Goal: Information Seeking & Learning: Learn about a topic

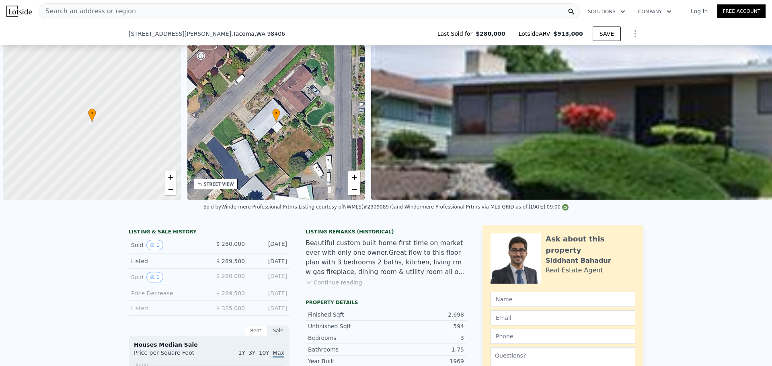
scroll to position [0, 3]
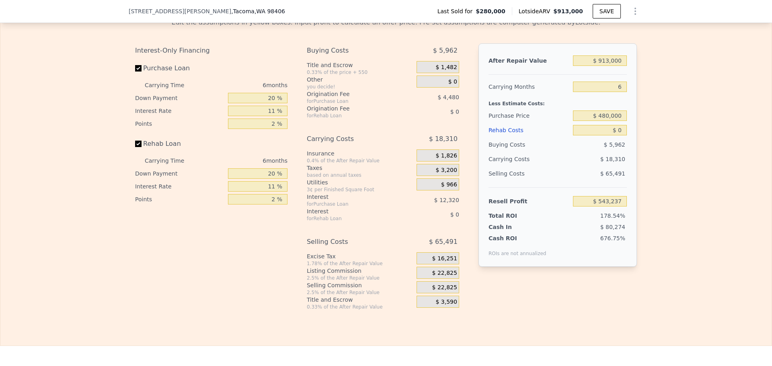
type input "$ 912,000"
type input "$ 542,309"
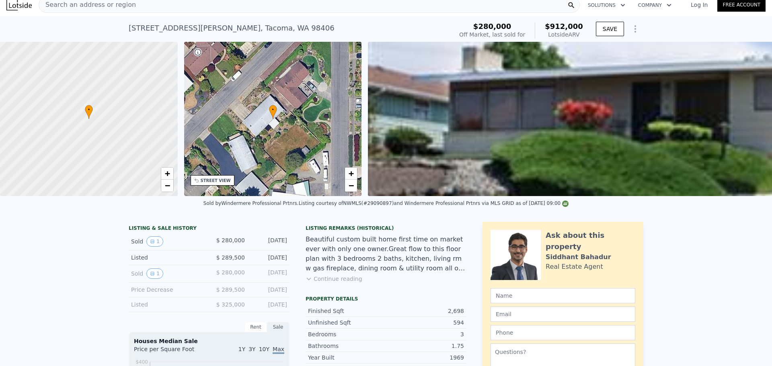
scroll to position [3, 0]
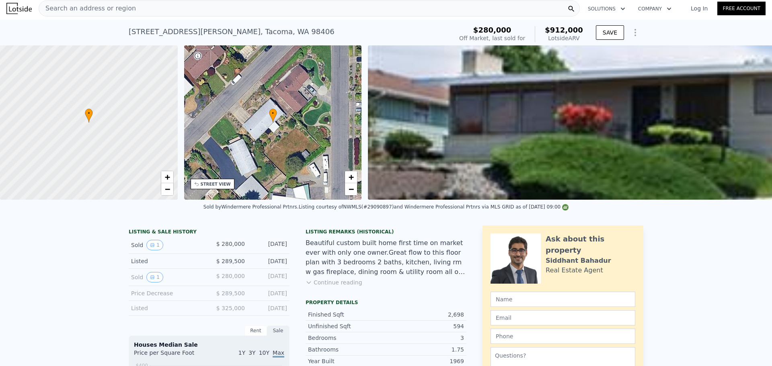
click at [93, 6] on span "Search an address or region" at bounding box center [87, 9] width 97 height 10
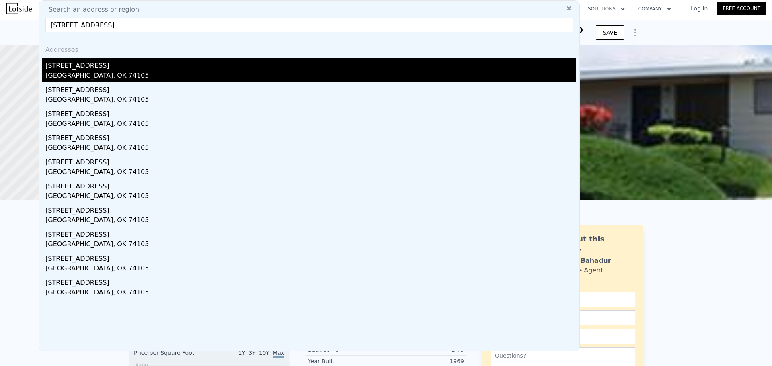
type input "4157 Riverside Dr, Tulsa, OK 74105"
click at [104, 68] on div "4157 Riverside Dr" at bounding box center [310, 64] width 531 height 13
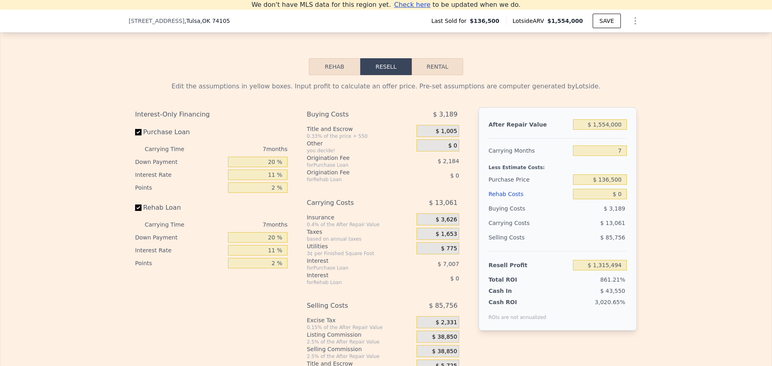
scroll to position [1200, 0]
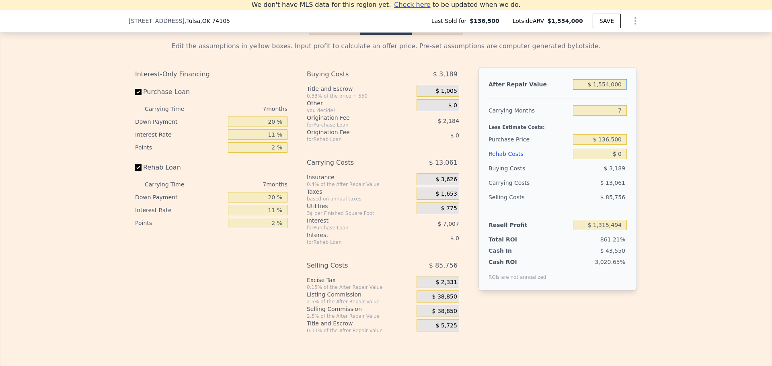
click at [614, 90] on input "$ 1,554,000" at bounding box center [600, 84] width 54 height 10
type input "$ 2"
type input "-$ 149,672"
type input "$ 280"
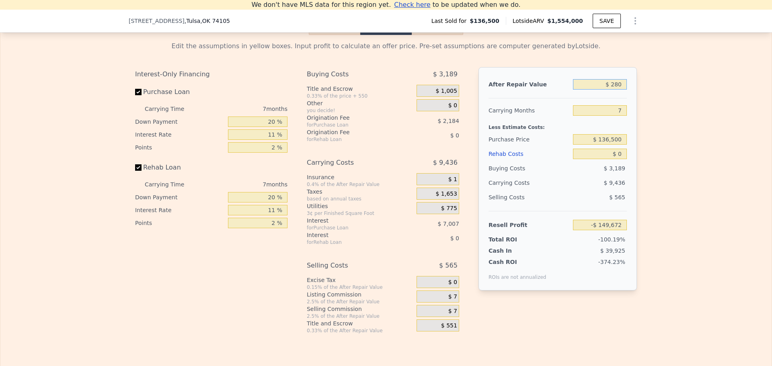
type input "-$ 149,410"
type input "$ 280,000"
type input "$ 114,321"
click at [653, 101] on div "Edit the assumptions in yellow boxes. Input profit to calculate an offer price.…" at bounding box center [385, 184] width 771 height 299
click at [605, 90] on input "$ 280,000" at bounding box center [600, 84] width 54 height 10
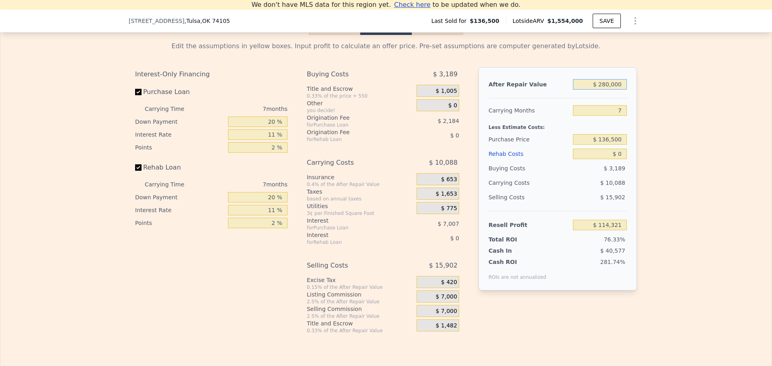
type input "$ 260,000"
type input "$ 95,463"
type input "$ 260,000"
drag, startPoint x: 623, startPoint y: 120, endPoint x: 610, endPoint y: 119, distance: 12.5
click at [611, 116] on input "7" at bounding box center [600, 110] width 54 height 10
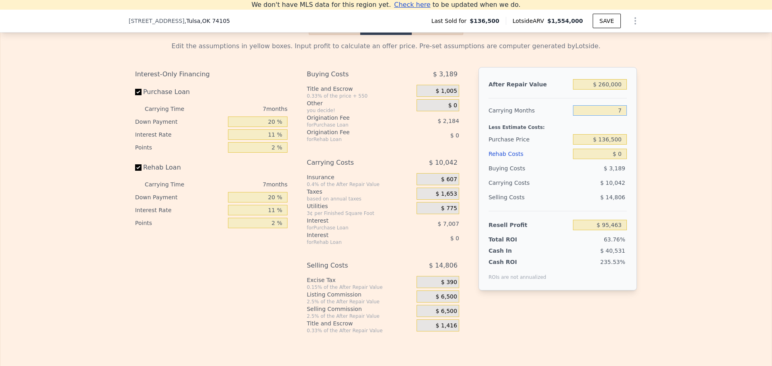
type input "5"
type input "$ 98,332"
type input "5"
drag, startPoint x: 601, startPoint y: 150, endPoint x: 606, endPoint y: 150, distance: 4.4
click at [606, 145] on input "$ 136,500" at bounding box center [600, 139] width 54 height 10
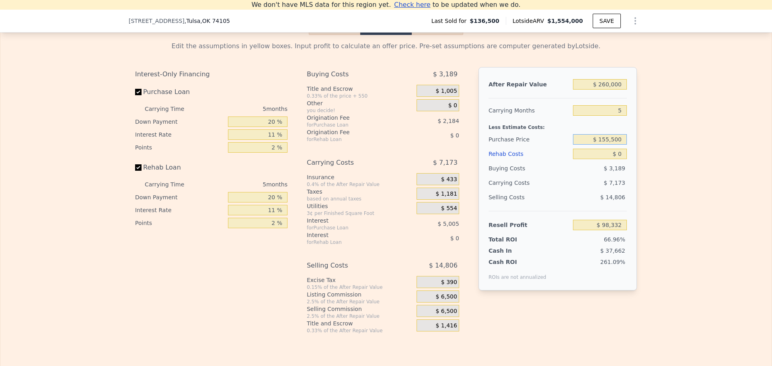
type input "$ 155,500"
click at [620, 159] on input "$ 0" at bounding box center [600, 154] width 54 height 10
type input "$ 78,270"
type input "$ 30"
type input "$ 78,240"
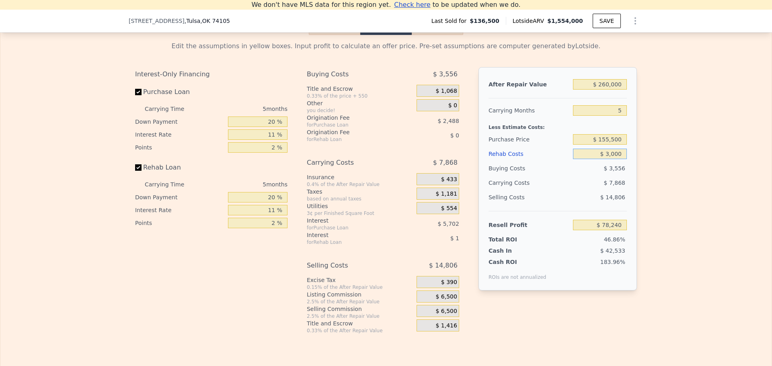
type input "$ 30,000"
type input "$ 46,690"
type input "$ 30,000"
click at [271, 127] on input "20 %" at bounding box center [258, 122] width 60 height 10
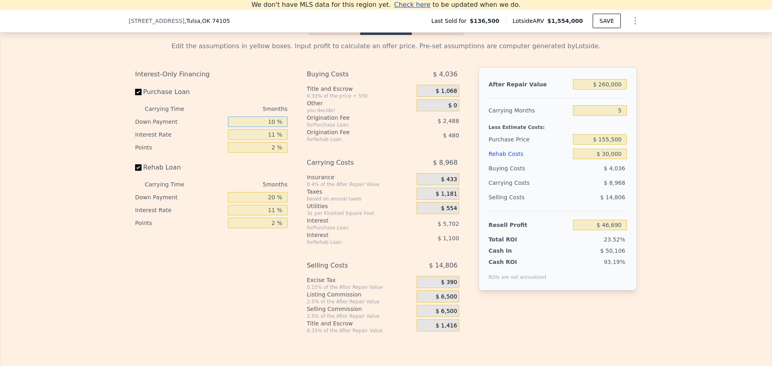
type input "10 %"
type input "$ 45,664"
type input "1 %"
type input "$ 46,249"
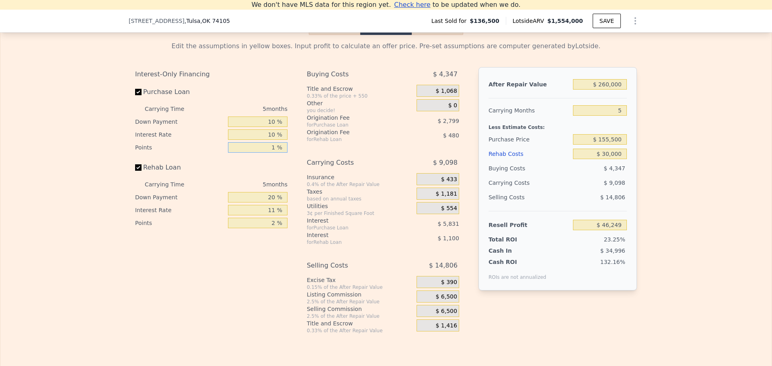
type input "1 %"
type input "$ 47,648"
type input "10 %"
type input "1 %"
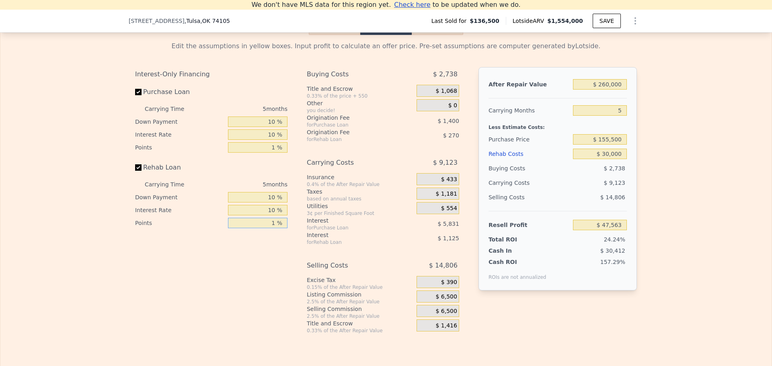
type input "$ 47,833"
type input "1 %"
click at [442, 301] on span "$ 6,500" at bounding box center [445, 297] width 21 height 7
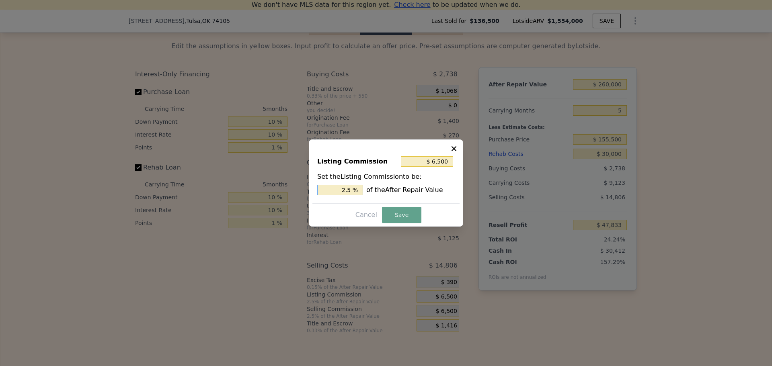
drag, startPoint x: 347, startPoint y: 191, endPoint x: 352, endPoint y: 191, distance: 4.8
click at [352, 191] on input "2.5 %" at bounding box center [340, 190] width 46 height 10
type input "$ 5,200"
type input "2 %"
click at [399, 218] on button "Save" at bounding box center [401, 215] width 39 height 16
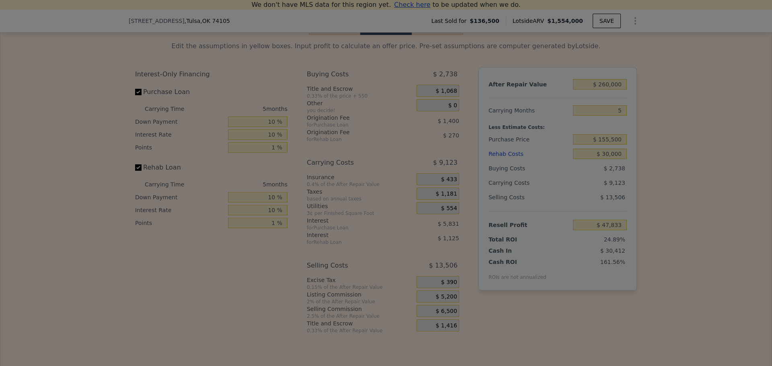
type input "$ 49,133"
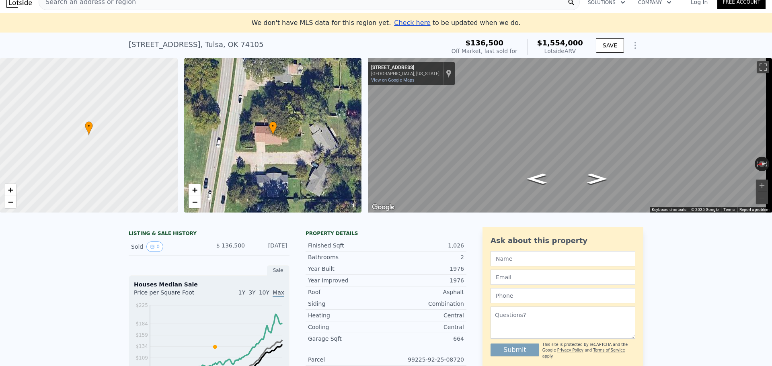
scroll to position [0, 0]
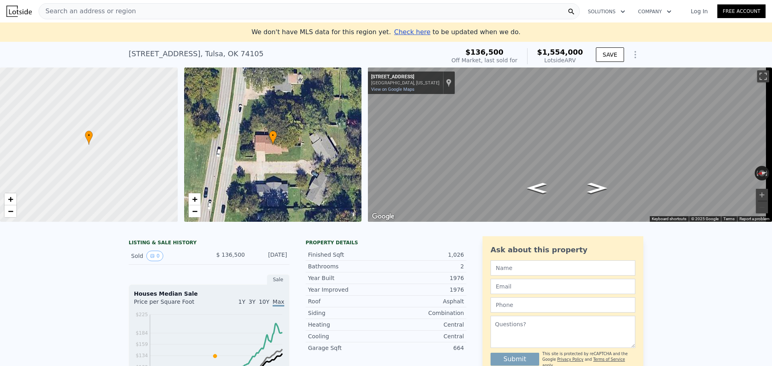
click at [99, 10] on span "Search an address or region" at bounding box center [87, 11] width 97 height 10
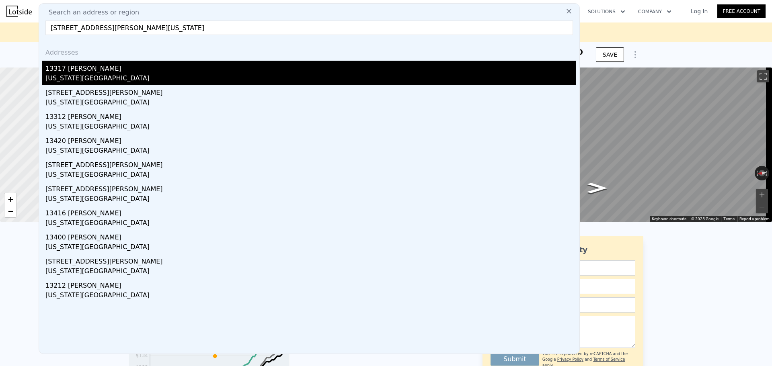
type input "13317 Mayberry Pl, Oklahoma City, OK 73142"
click at [129, 72] on div "13317 Mayberry Pl" at bounding box center [310, 67] width 531 height 13
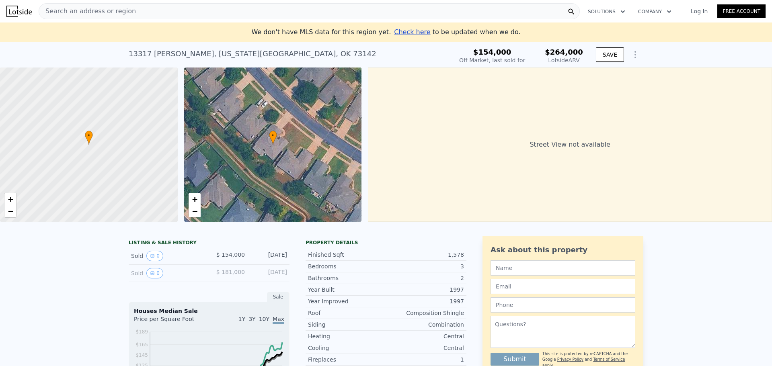
click at [124, 13] on span "Search an address or region" at bounding box center [87, 11] width 97 height 10
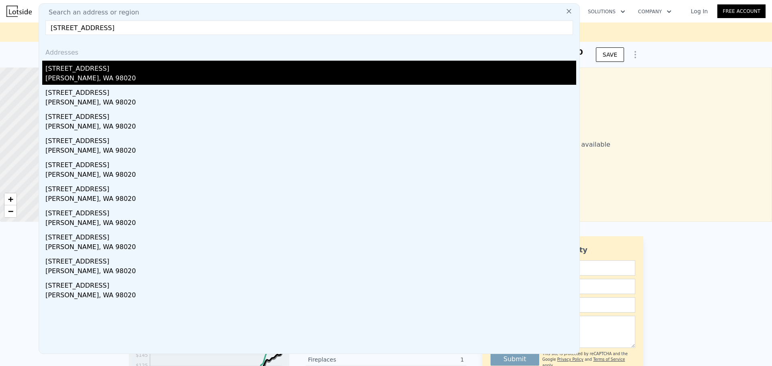
type input "223 Dayton St APT 4, Edmonds, WA 98020"
click at [113, 70] on div "223 Dayton St Apt 8" at bounding box center [310, 67] width 531 height 13
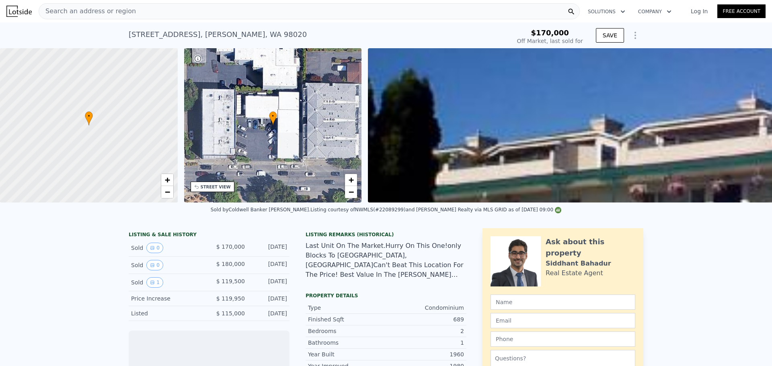
click at [117, 12] on span "Search an address or region" at bounding box center [87, 11] width 97 height 10
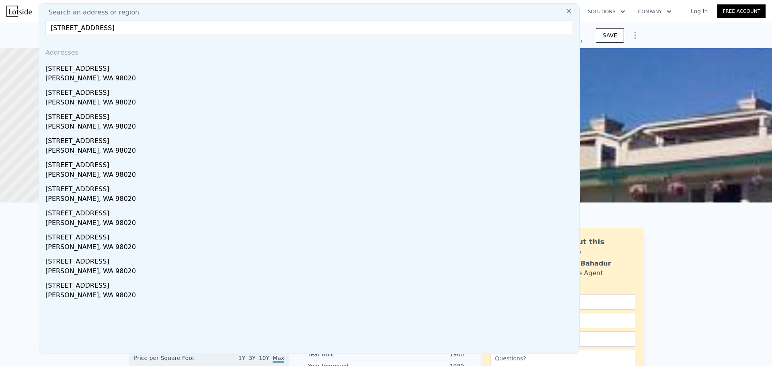
type input "223 Dayton St APT 4, Edmonds, WA 98020"
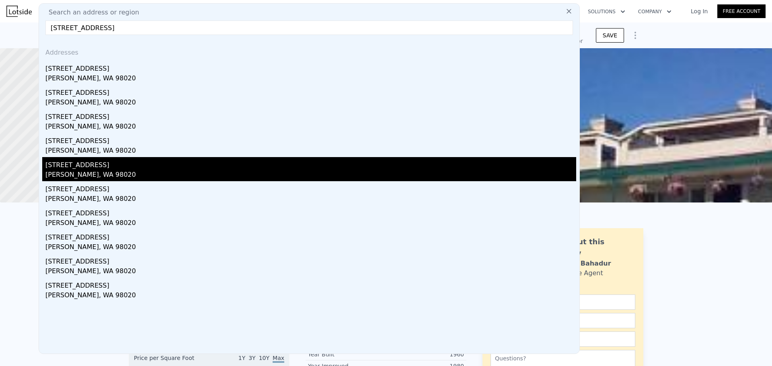
click at [113, 168] on div "[STREET_ADDRESS]" at bounding box center [310, 163] width 531 height 13
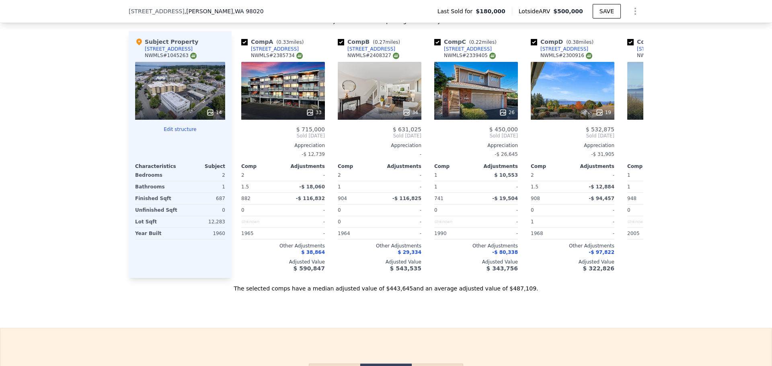
scroll to position [882, 0]
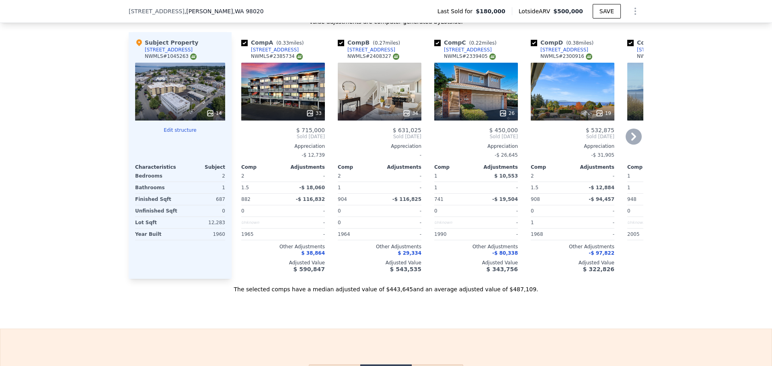
click at [630, 142] on icon at bounding box center [634, 137] width 16 height 16
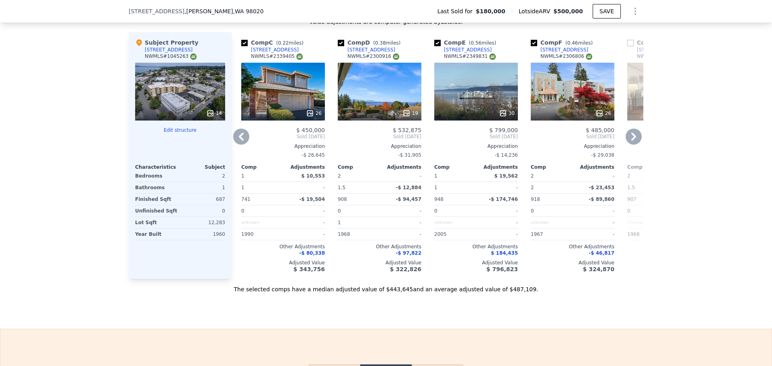
click at [630, 142] on icon at bounding box center [634, 137] width 16 height 16
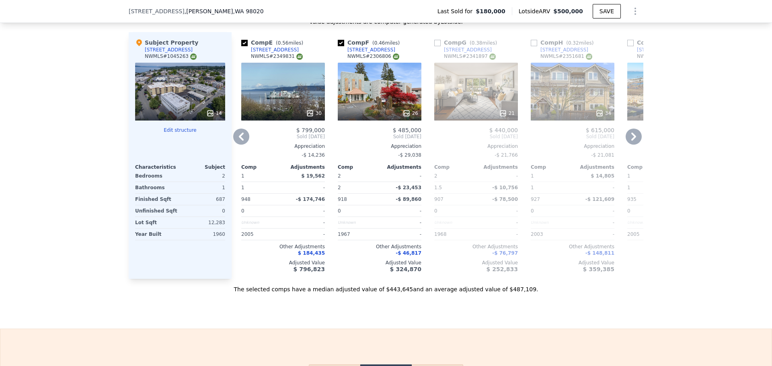
click at [239, 141] on icon at bounding box center [241, 137] width 5 height 8
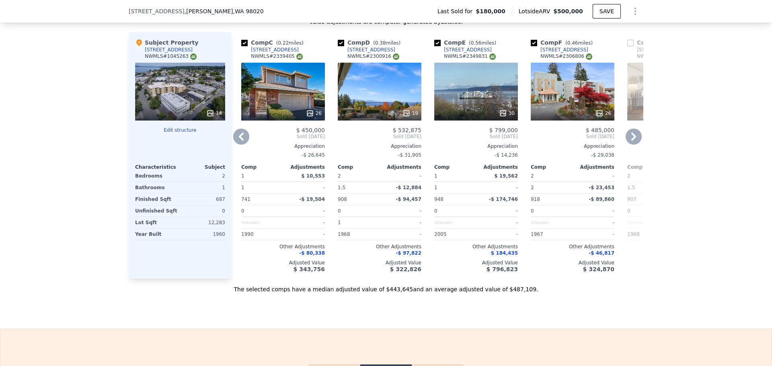
click at [239, 141] on icon at bounding box center [241, 137] width 5 height 8
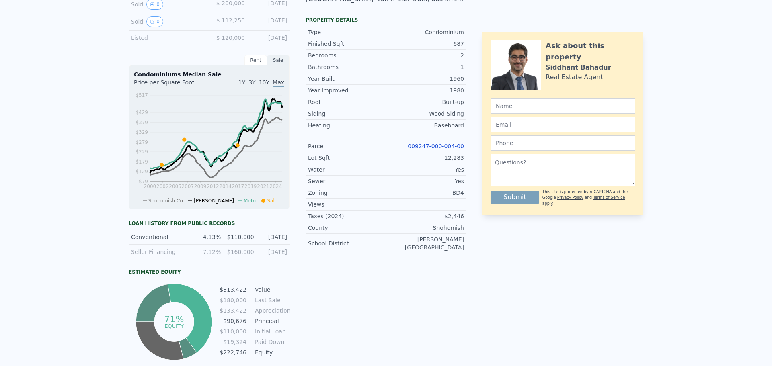
scroll to position [0, 0]
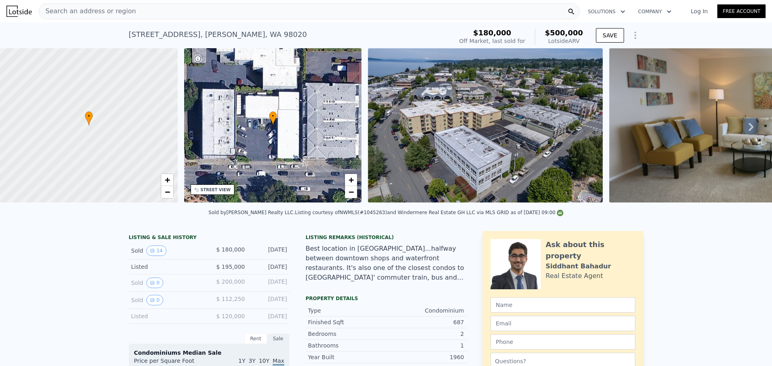
click at [128, 9] on div "Search an address or region" at bounding box center [309, 11] width 541 height 16
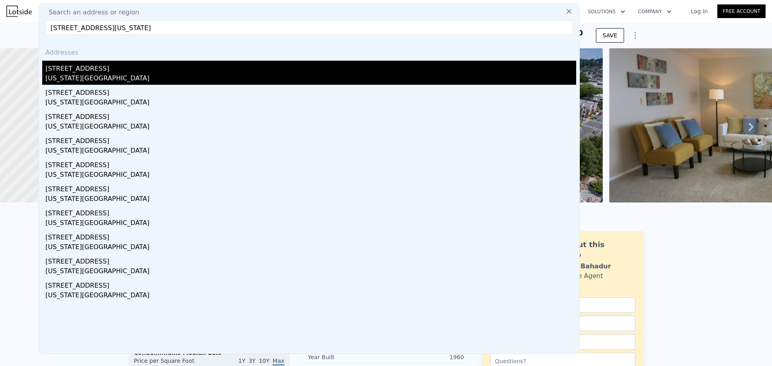
type input "5928 NW 27th St, Oklahoma City, OK 73127"
click at [107, 70] on div "5928 NW 28th St" at bounding box center [310, 67] width 531 height 13
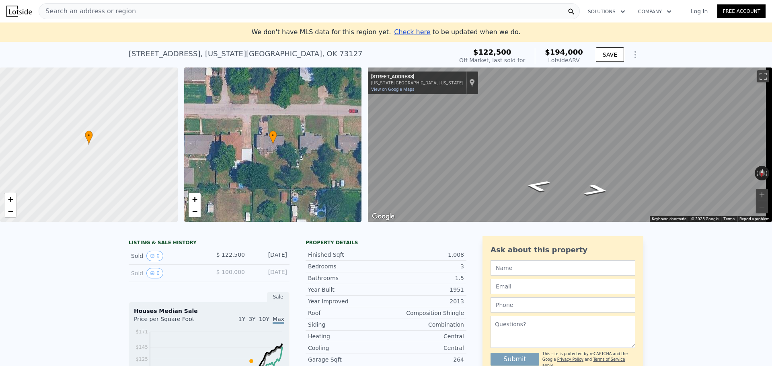
click at [132, 15] on div "Search an address or region" at bounding box center [309, 11] width 541 height 16
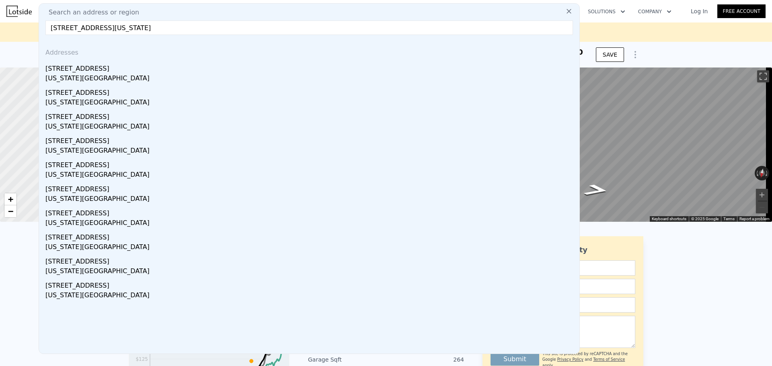
drag, startPoint x: 179, startPoint y: 27, endPoint x: 104, endPoint y: 27, distance: 75.2
click at [104, 27] on input "5928 NW 27th St, Oklahoma City, OK 73127" at bounding box center [309, 28] width 528 height 14
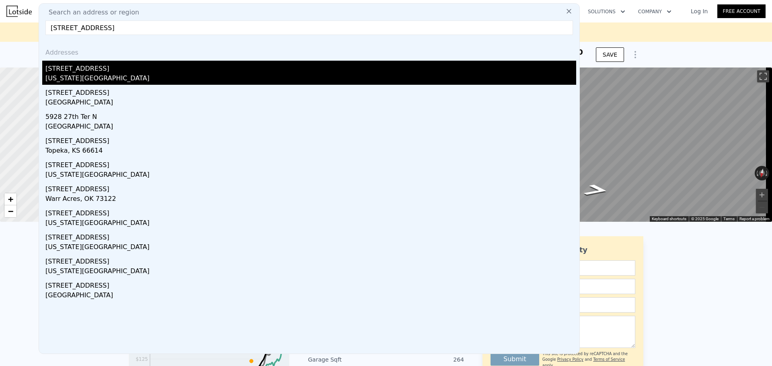
type input "5928 NW 27th St,"
click at [97, 72] on div "[STREET_ADDRESS]" at bounding box center [310, 67] width 531 height 13
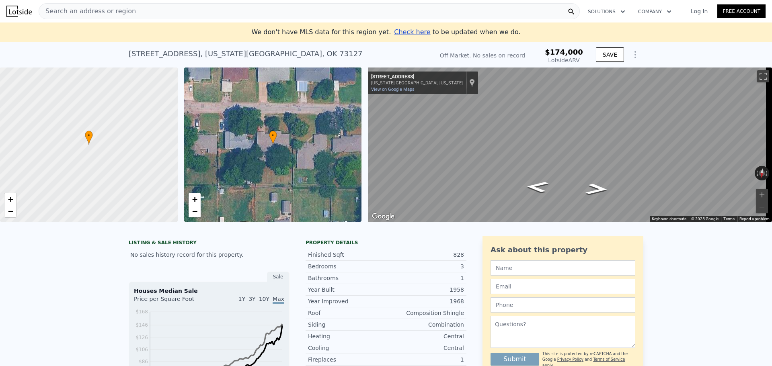
click at [94, 8] on span "Search an address or region" at bounding box center [87, 11] width 97 height 10
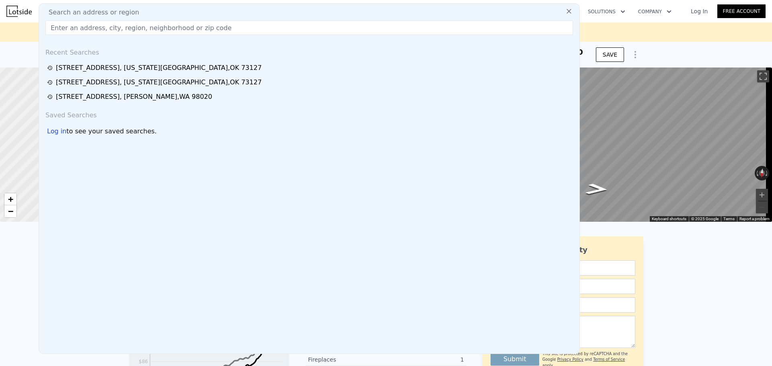
click at [147, 29] on input "text" at bounding box center [309, 28] width 528 height 14
paste input "223 Dayton St #4, Edmonds, WA 98020"
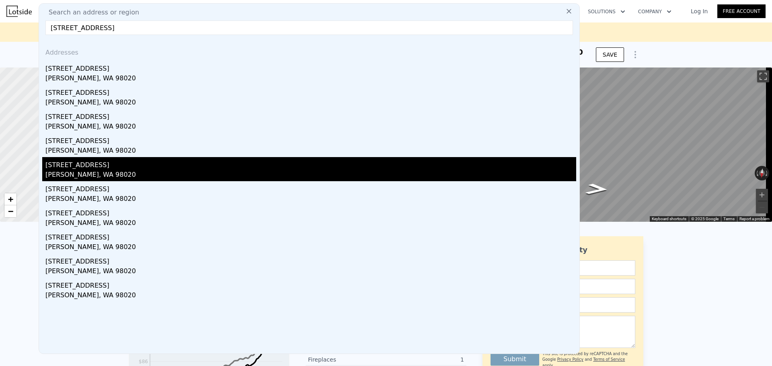
type input "223 Dayton St #4, Edmonds, WA 98020"
click at [102, 164] on div "[STREET_ADDRESS]" at bounding box center [310, 163] width 531 height 13
type input "1"
type input "2"
type input "0.75"
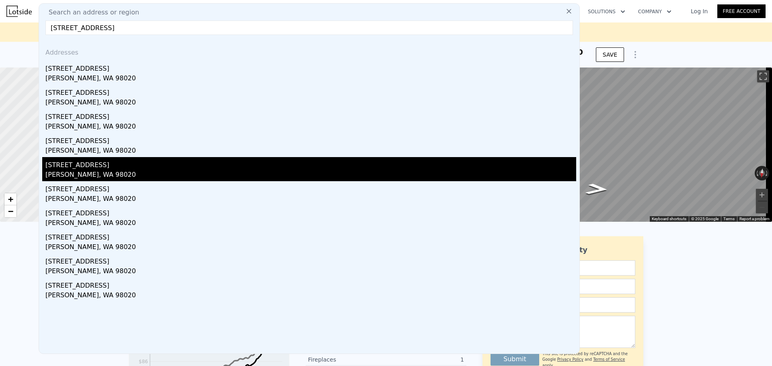
type input "2"
type input "741"
type input "948"
type input "1"
type input "$ 500,000"
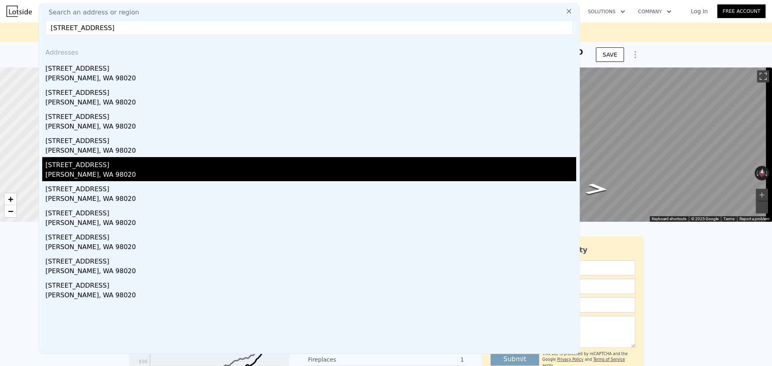
type input "5"
type input "$ 271,801"
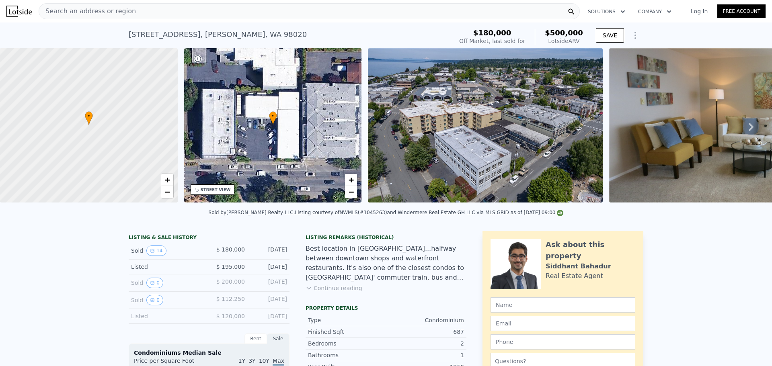
click at [121, 10] on span "Search an address or region" at bounding box center [87, 11] width 97 height 10
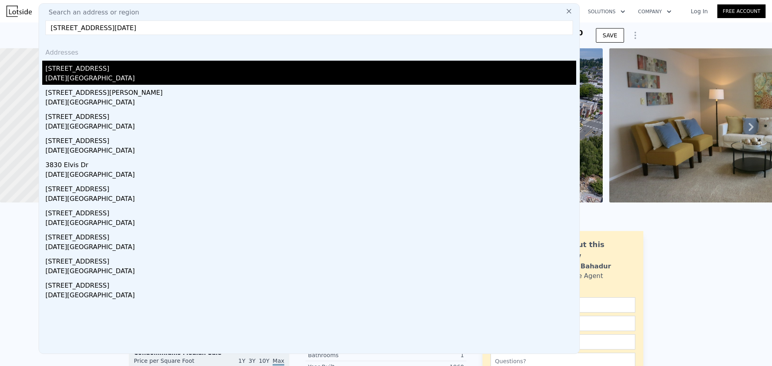
type input "3830 Brookhaven Dr Corpus Christi, TX 78410"
click at [113, 69] on div "[STREET_ADDRESS]" at bounding box center [310, 67] width 531 height 13
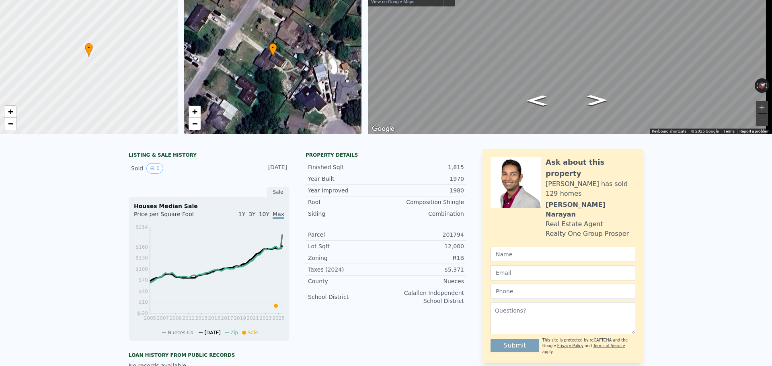
scroll to position [3, 0]
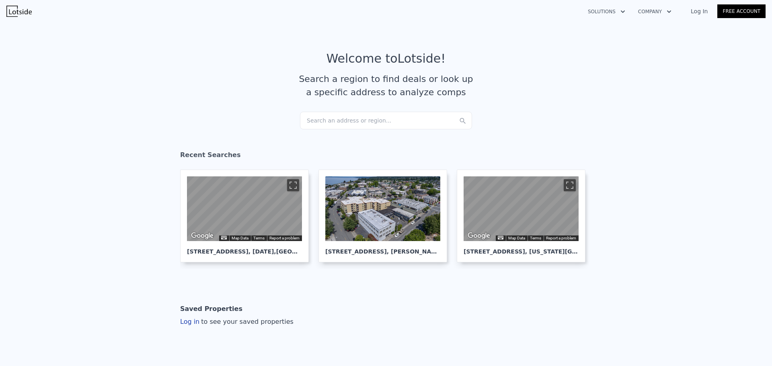
click at [320, 117] on div "Search an address or region..." at bounding box center [386, 121] width 172 height 18
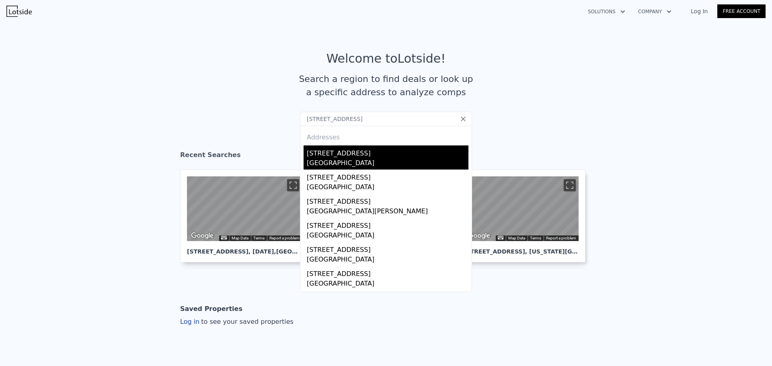
type input "[STREET_ADDRESS]"
click at [345, 157] on div "[STREET_ADDRESS]" at bounding box center [388, 152] width 162 height 13
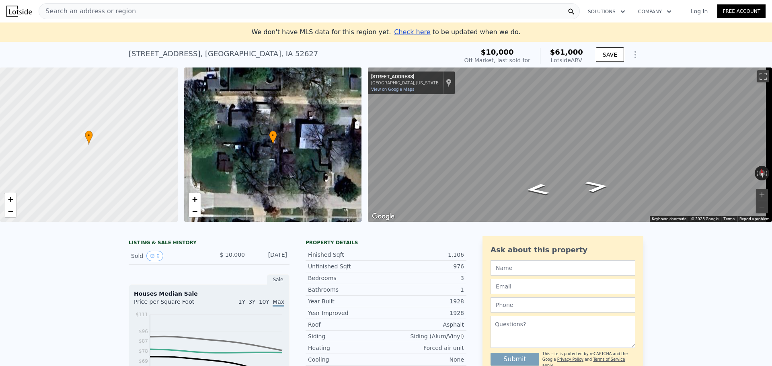
click at [112, 12] on span "Search an address or region" at bounding box center [87, 11] width 97 height 10
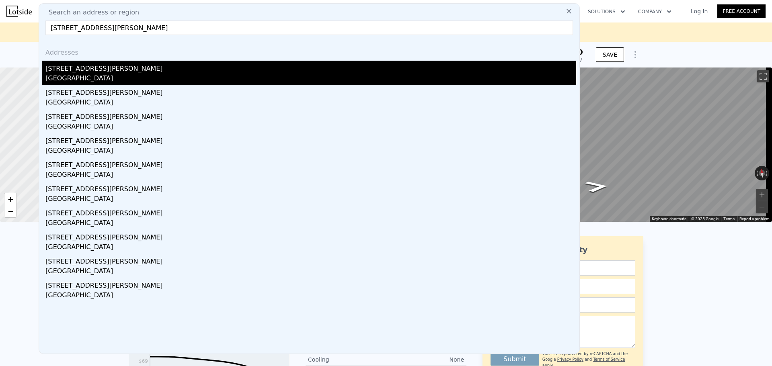
type input "[STREET_ADDRESS][PERSON_NAME]"
click at [114, 72] on div "[STREET_ADDRESS][PERSON_NAME]" at bounding box center [310, 67] width 531 height 13
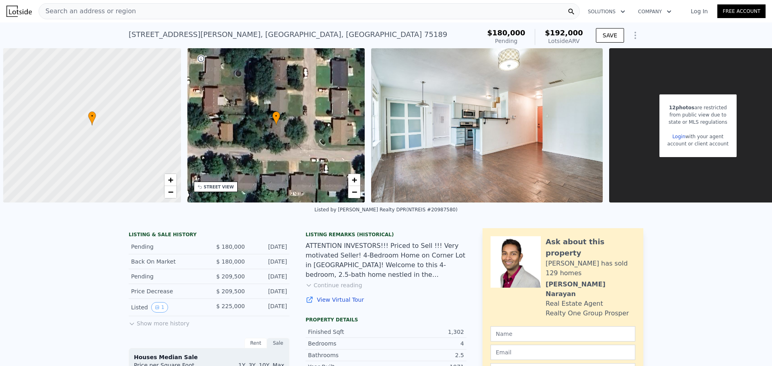
scroll to position [0, 3]
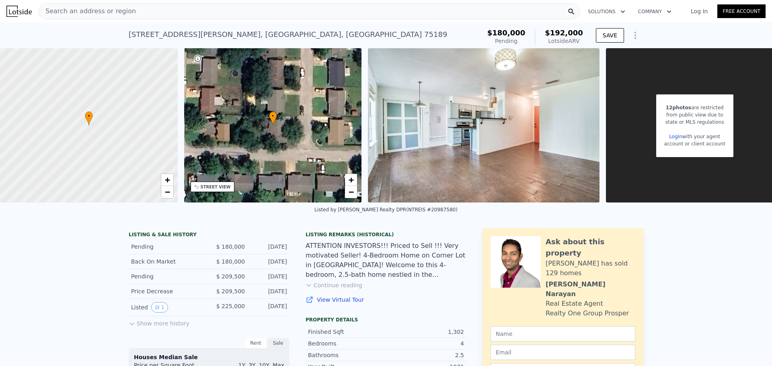
click at [138, 12] on div "Search an address or region" at bounding box center [309, 11] width 541 height 16
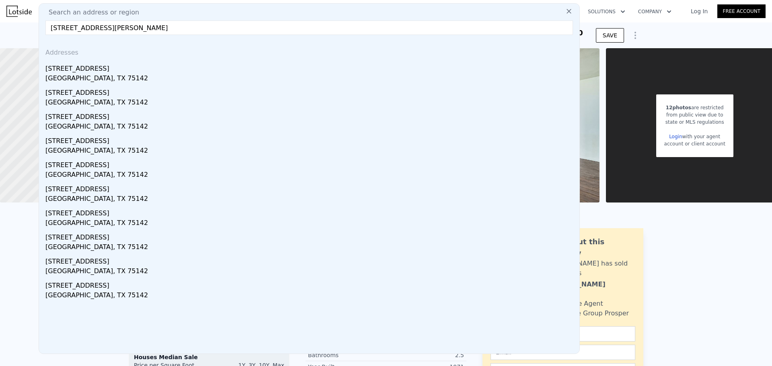
drag, startPoint x: 157, startPoint y: 27, endPoint x: 103, endPoint y: 28, distance: 54.7
click at [103, 28] on input "[STREET_ADDRESS][PERSON_NAME]" at bounding box center [309, 28] width 528 height 14
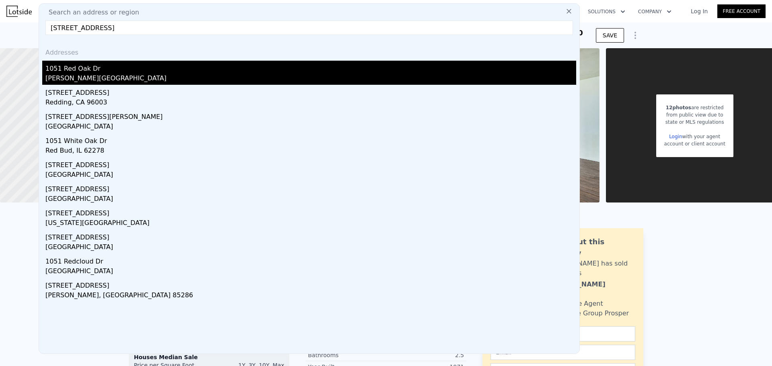
type input "[STREET_ADDRESS]"
click at [86, 73] on div "1051 Red Oak Dr" at bounding box center [310, 67] width 531 height 13
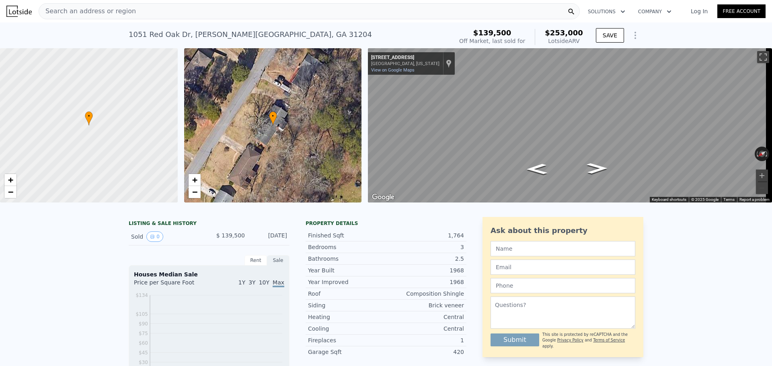
click at [112, 13] on span "Search an address or region" at bounding box center [87, 11] width 97 height 10
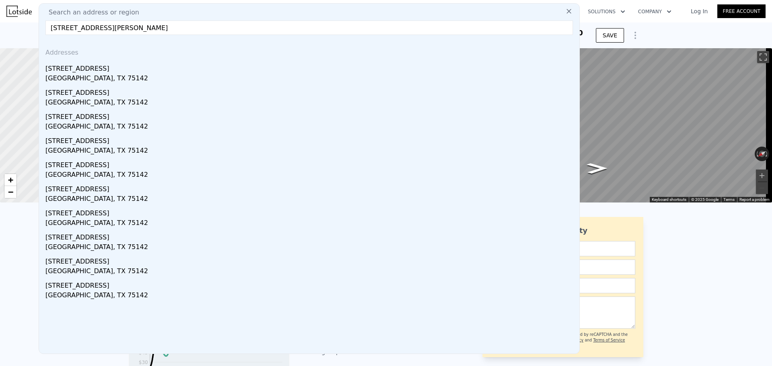
drag, startPoint x: 156, startPoint y: 27, endPoint x: 103, endPoint y: 29, distance: 53.5
click at [103, 29] on input "[STREET_ADDRESS][PERSON_NAME]" at bounding box center [309, 28] width 528 height 14
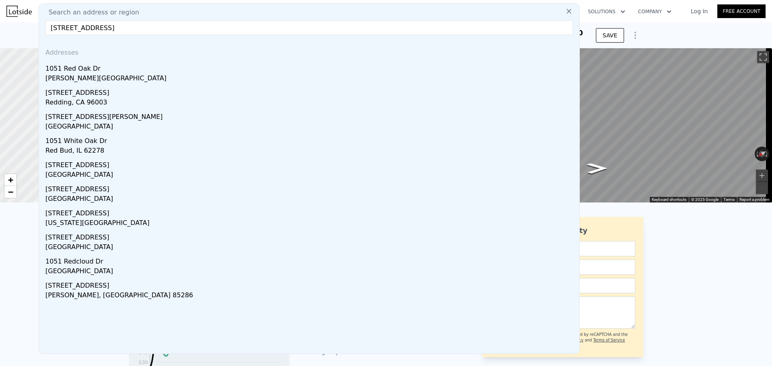
type input "[STREET_ADDRESS]"
drag, startPoint x: 102, startPoint y: 28, endPoint x: 22, endPoint y: 21, distance: 80.8
click at [25, 21] on div "Search an address or region Search an address or region [STREET_ADDRESS], Addre…" at bounding box center [385, 11] width 759 height 19
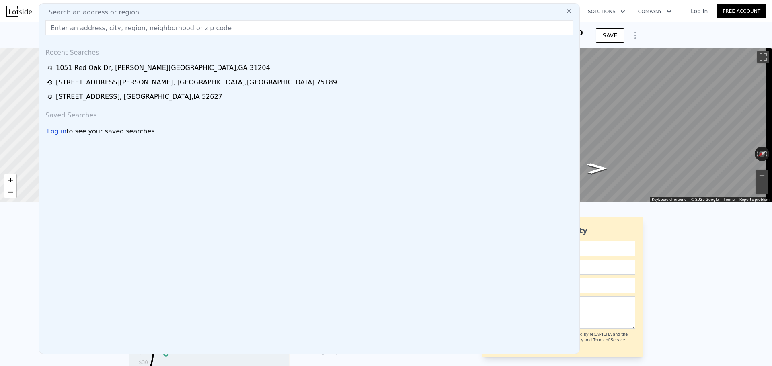
paste input "[STREET_ADDRESS]"
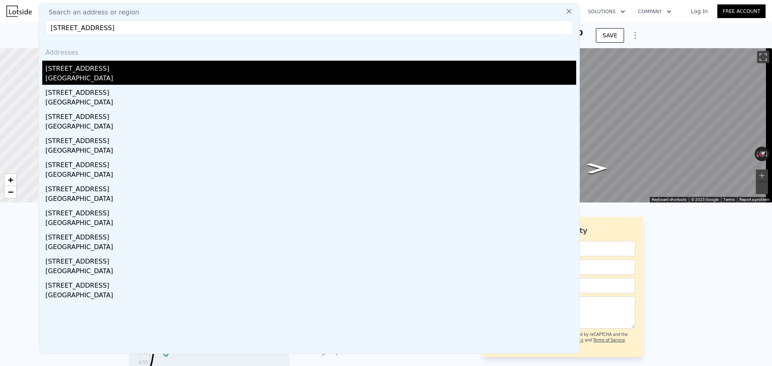
type input "[STREET_ADDRESS]"
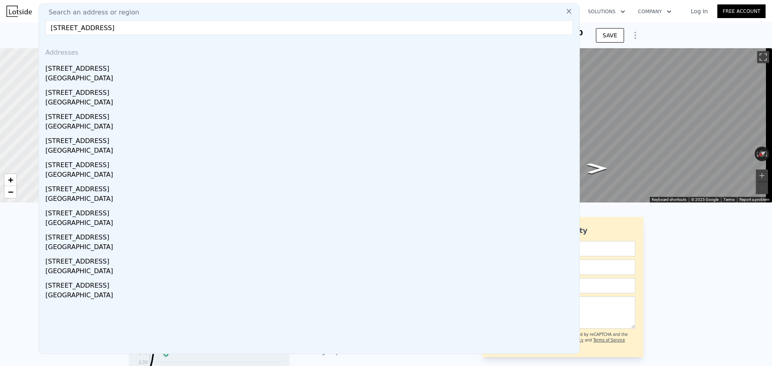
click at [97, 72] on div "[STREET_ADDRESS]" at bounding box center [310, 67] width 531 height 13
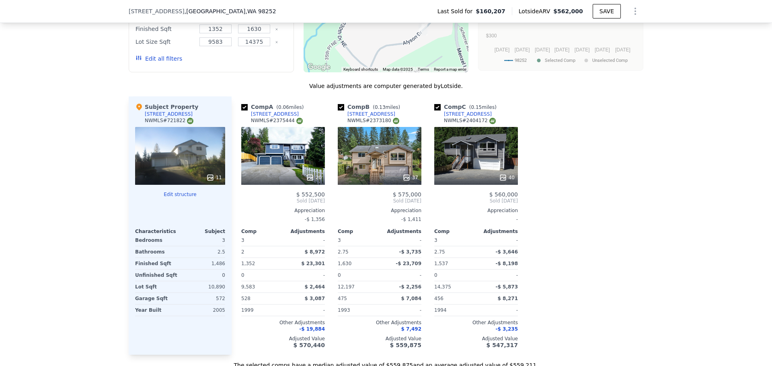
scroll to position [721, 0]
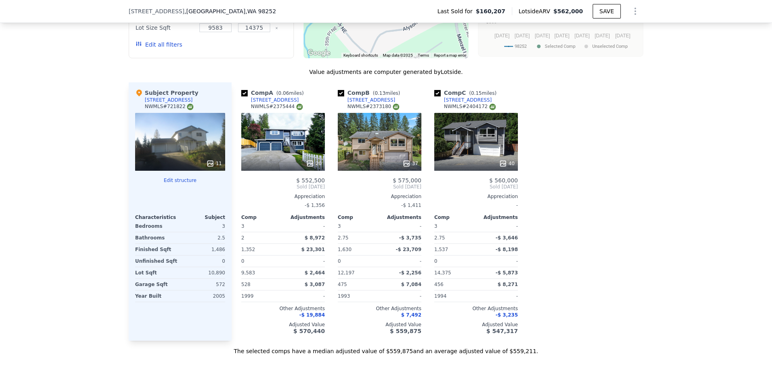
click at [310, 166] on icon at bounding box center [309, 163] width 5 height 5
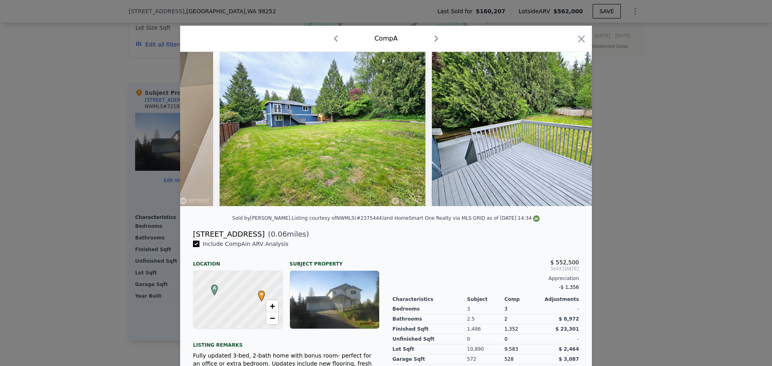
scroll to position [0, 3561]
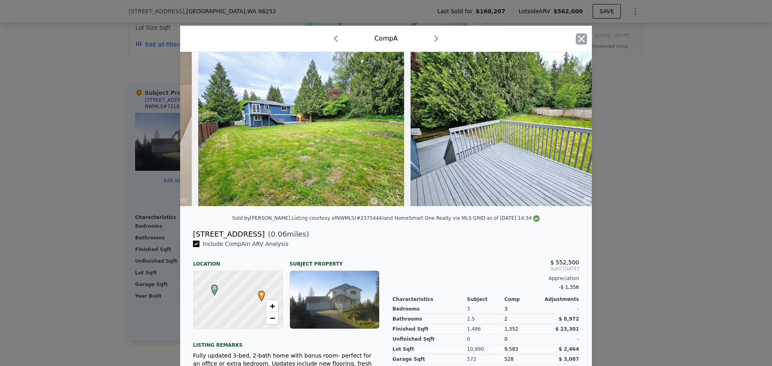
click at [579, 35] on icon "button" at bounding box center [581, 38] width 11 height 11
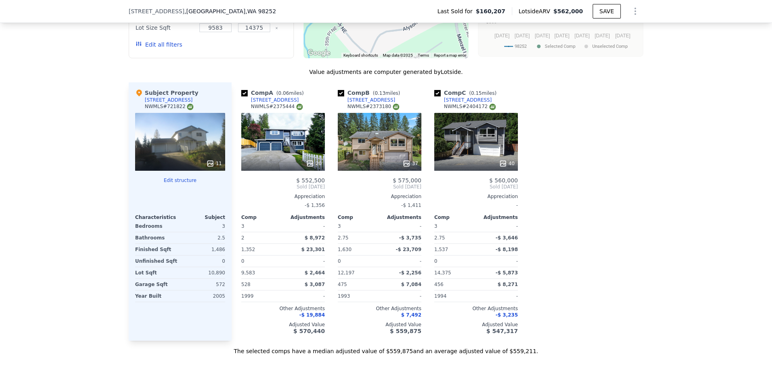
click at [403, 168] on icon at bounding box center [406, 164] width 8 height 8
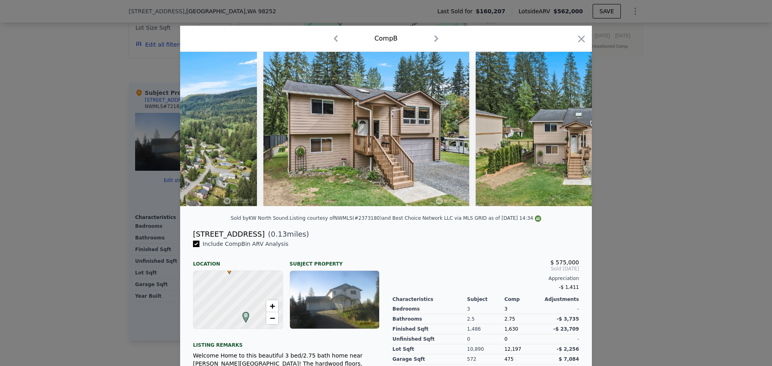
scroll to position [0, 9392]
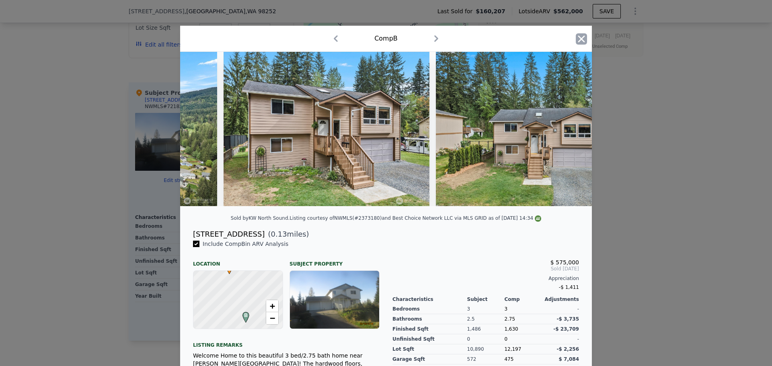
click at [578, 37] on icon "button" at bounding box center [581, 38] width 11 height 11
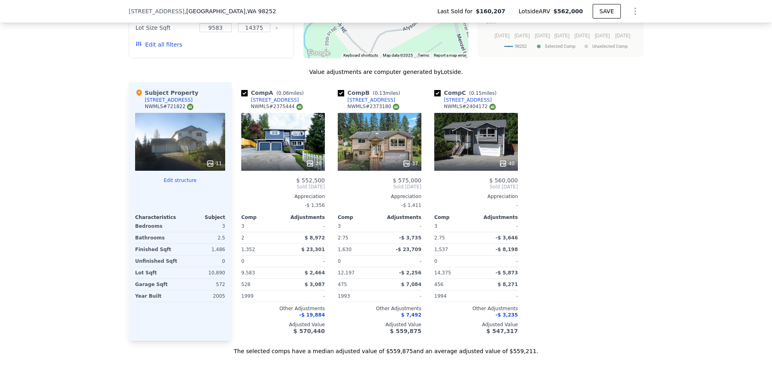
click at [501, 166] on icon at bounding box center [502, 163] width 5 height 5
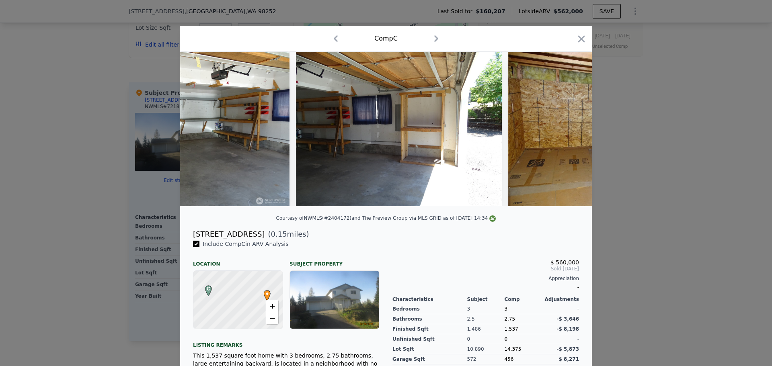
scroll to position [0, 6589]
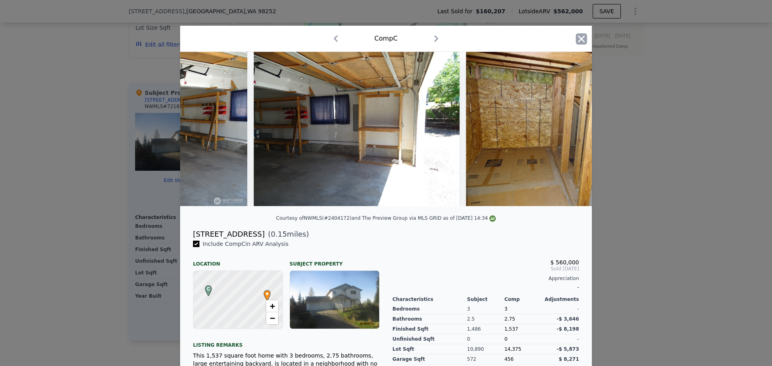
click at [577, 38] on icon "button" at bounding box center [581, 38] width 11 height 11
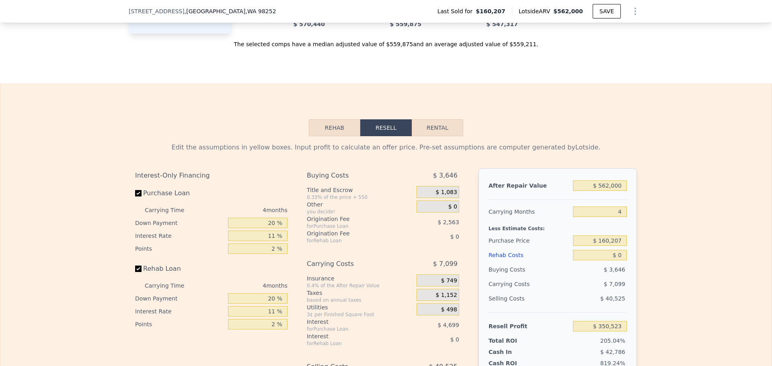
scroll to position [1083, 0]
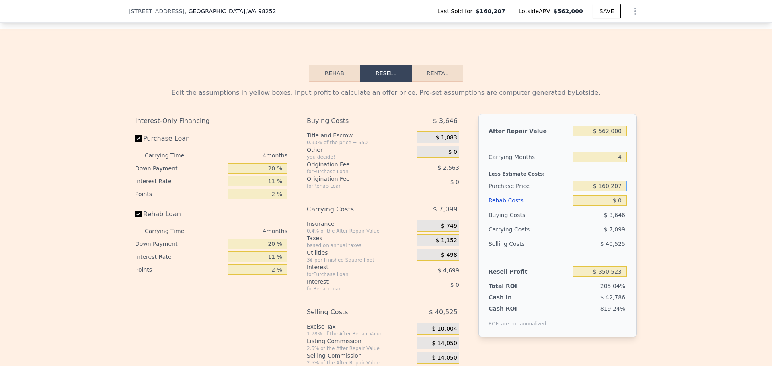
click at [609, 191] on input "$ 160,207" at bounding box center [600, 186] width 54 height 10
click at [610, 191] on input "$ 160,207" at bounding box center [600, 186] width 54 height 10
type input "$ 450,000"
click at [653, 143] on div "Edit the assumptions in yellow boxes. Input profit to calculate an offer price.…" at bounding box center [385, 231] width 771 height 299
type input "$ 46,627"
